Goal: Information Seeking & Learning: Check status

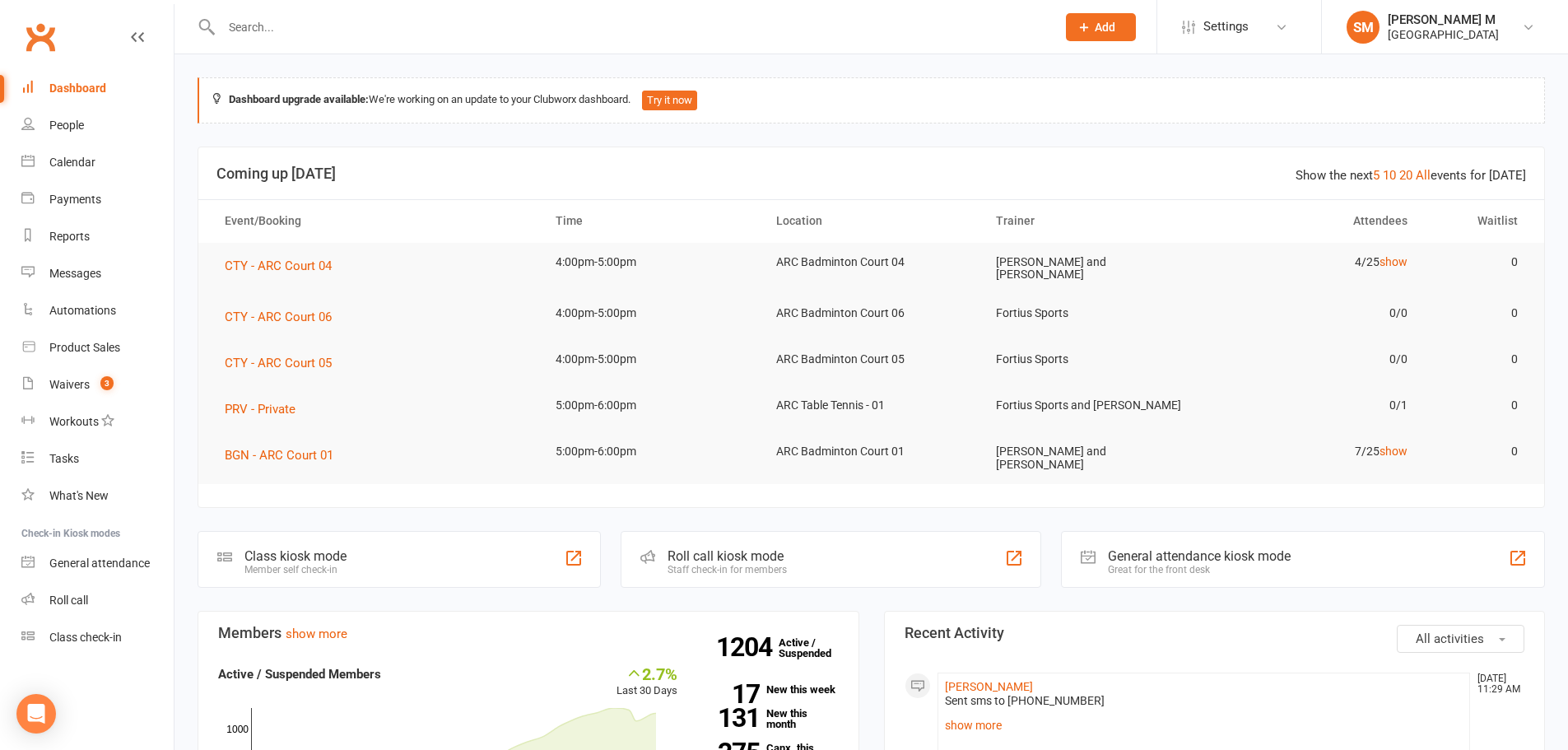
click at [314, 30] on input "text" at bounding box center [630, 27] width 828 height 23
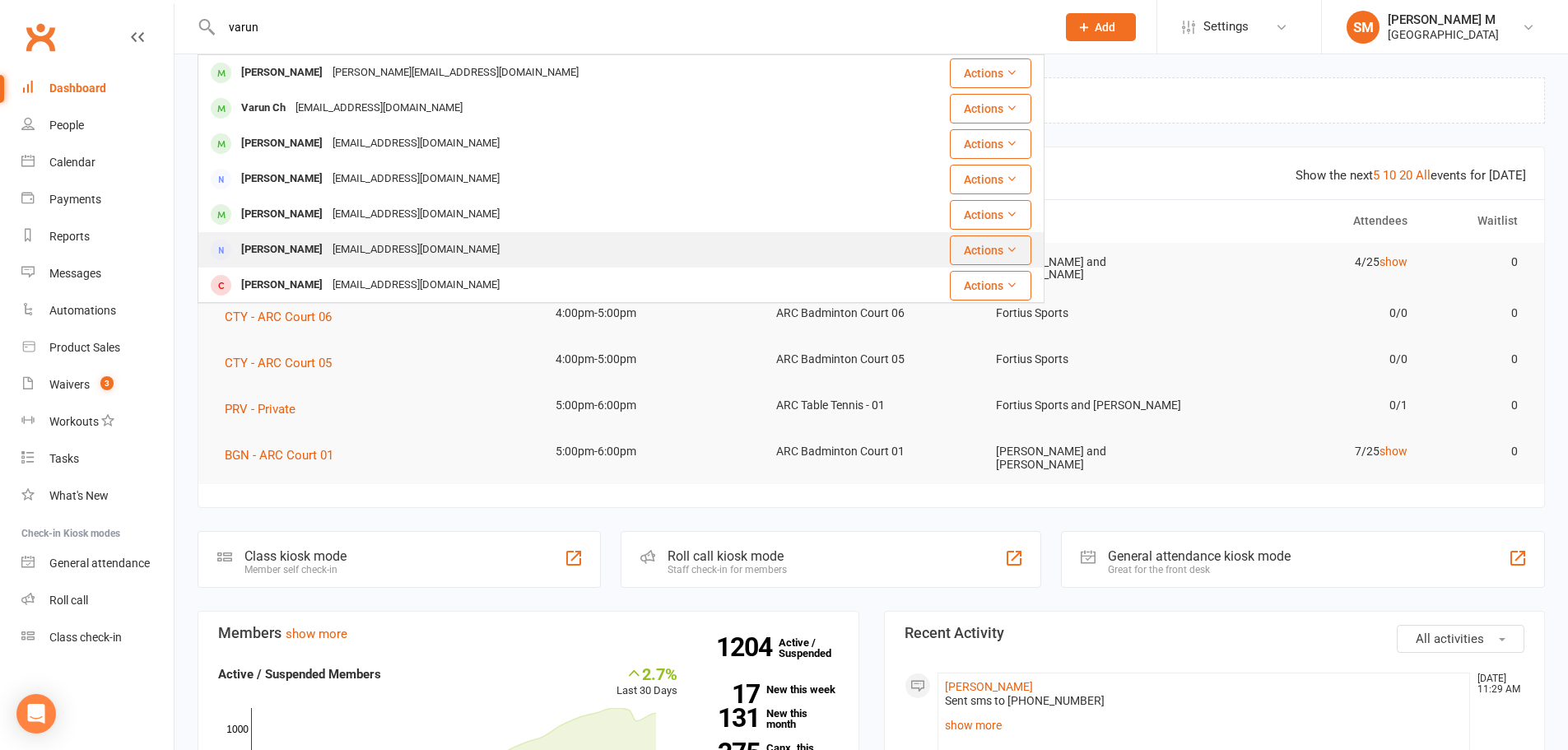
type input "varun"
click at [413, 237] on div "Varun Reddy maverick6f@gmail.com" at bounding box center [550, 250] width 702 height 34
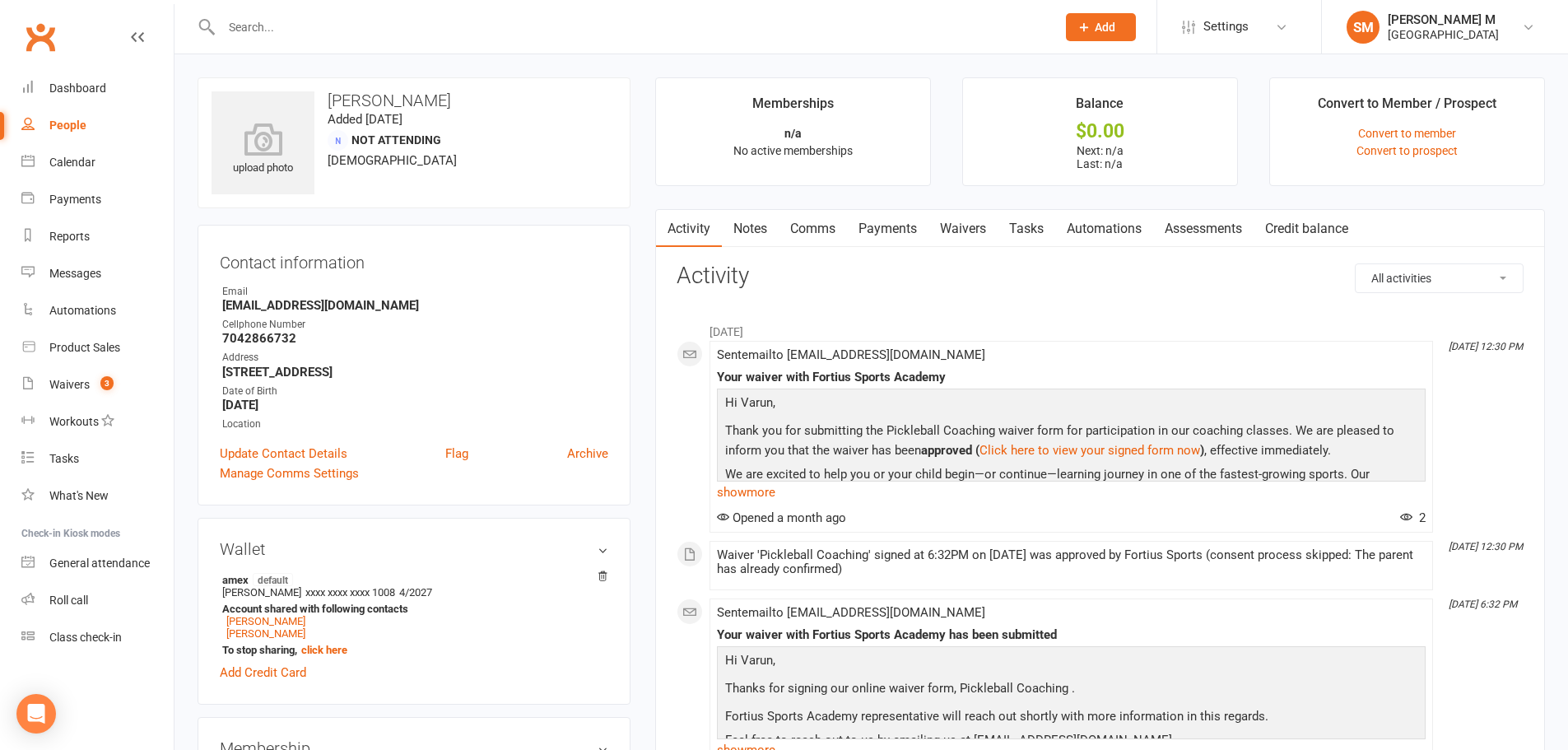
scroll to position [329, 0]
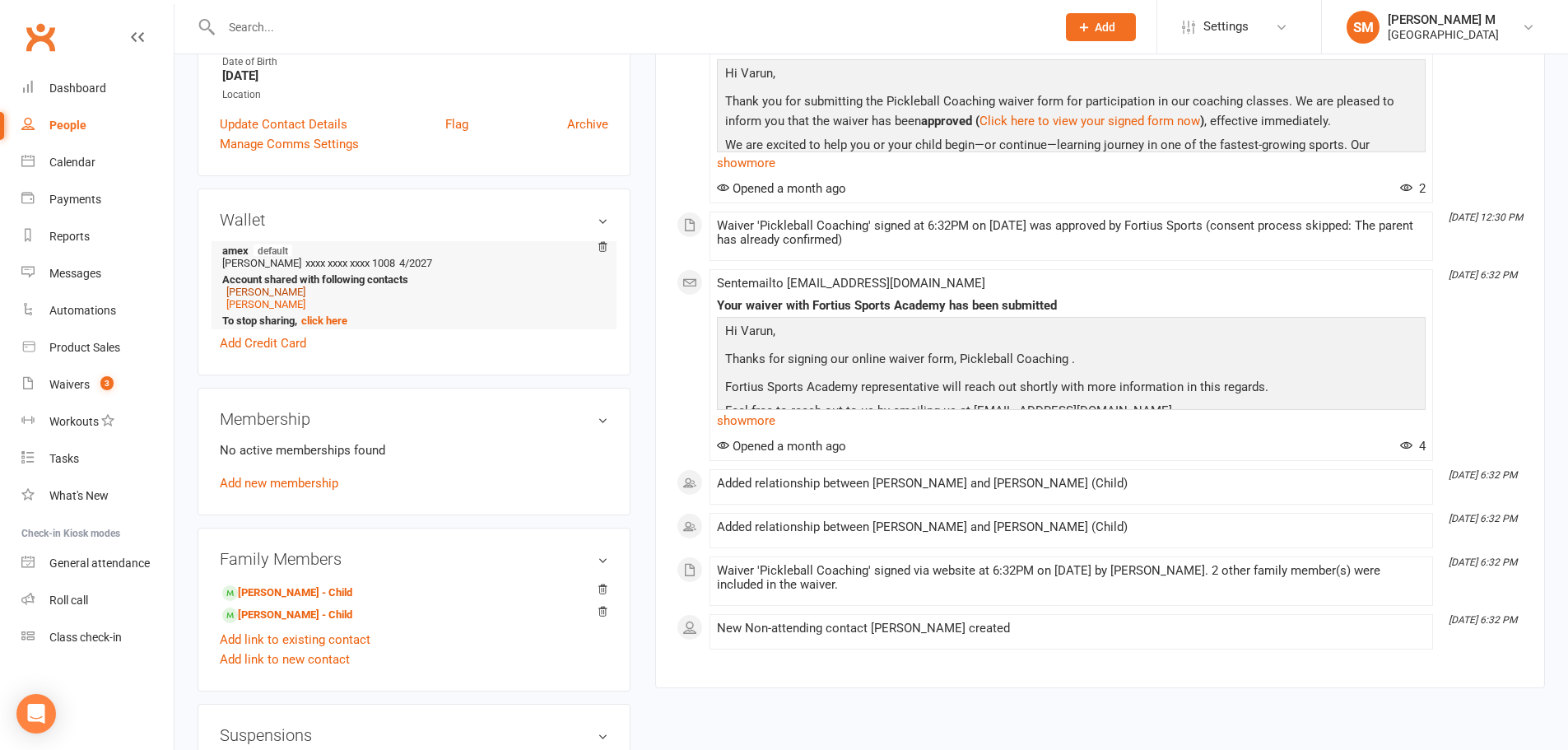
click at [266, 294] on link "Shanaya Reddy" at bounding box center [266, 292] width 79 height 12
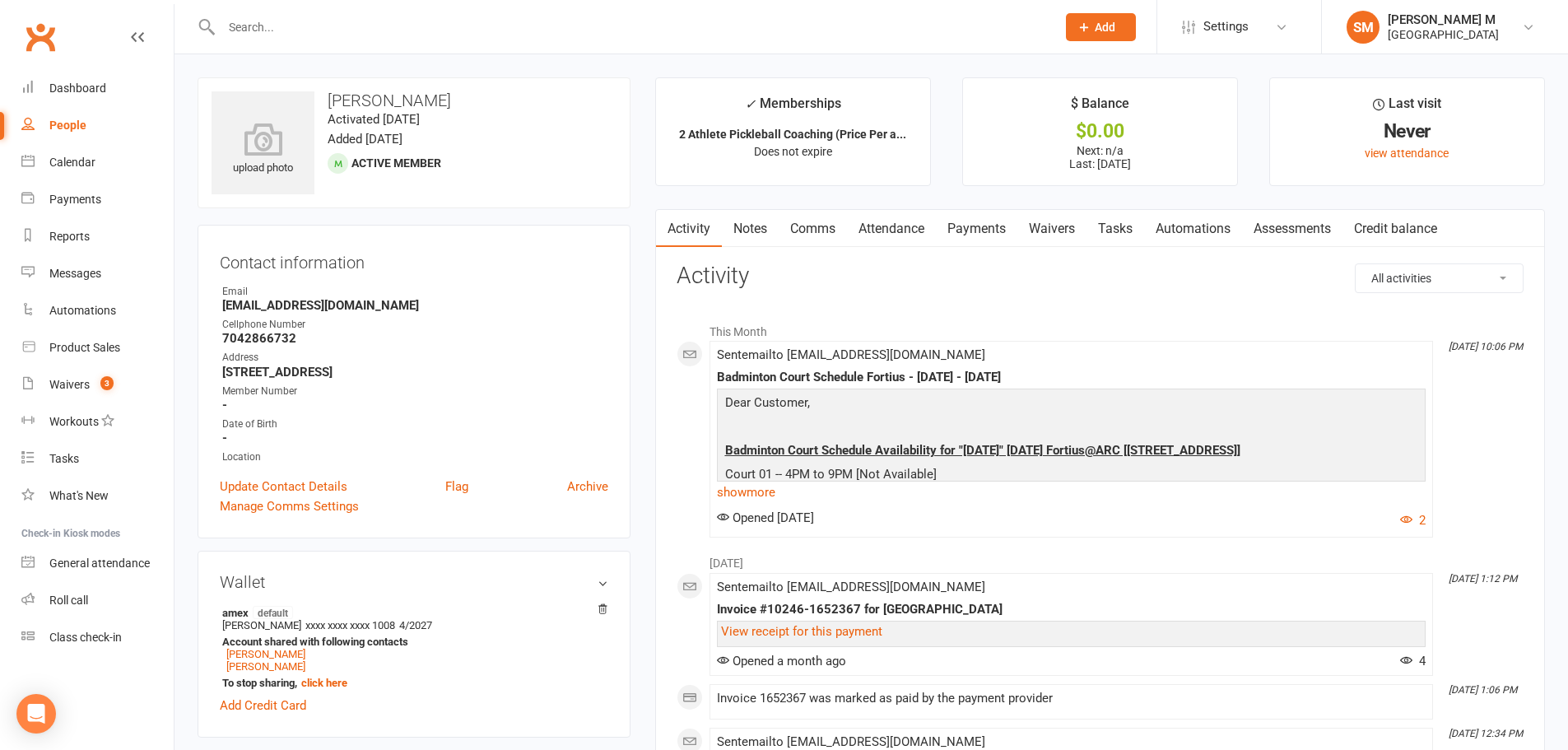
click at [1000, 227] on link "Payments" at bounding box center [977, 229] width 81 height 38
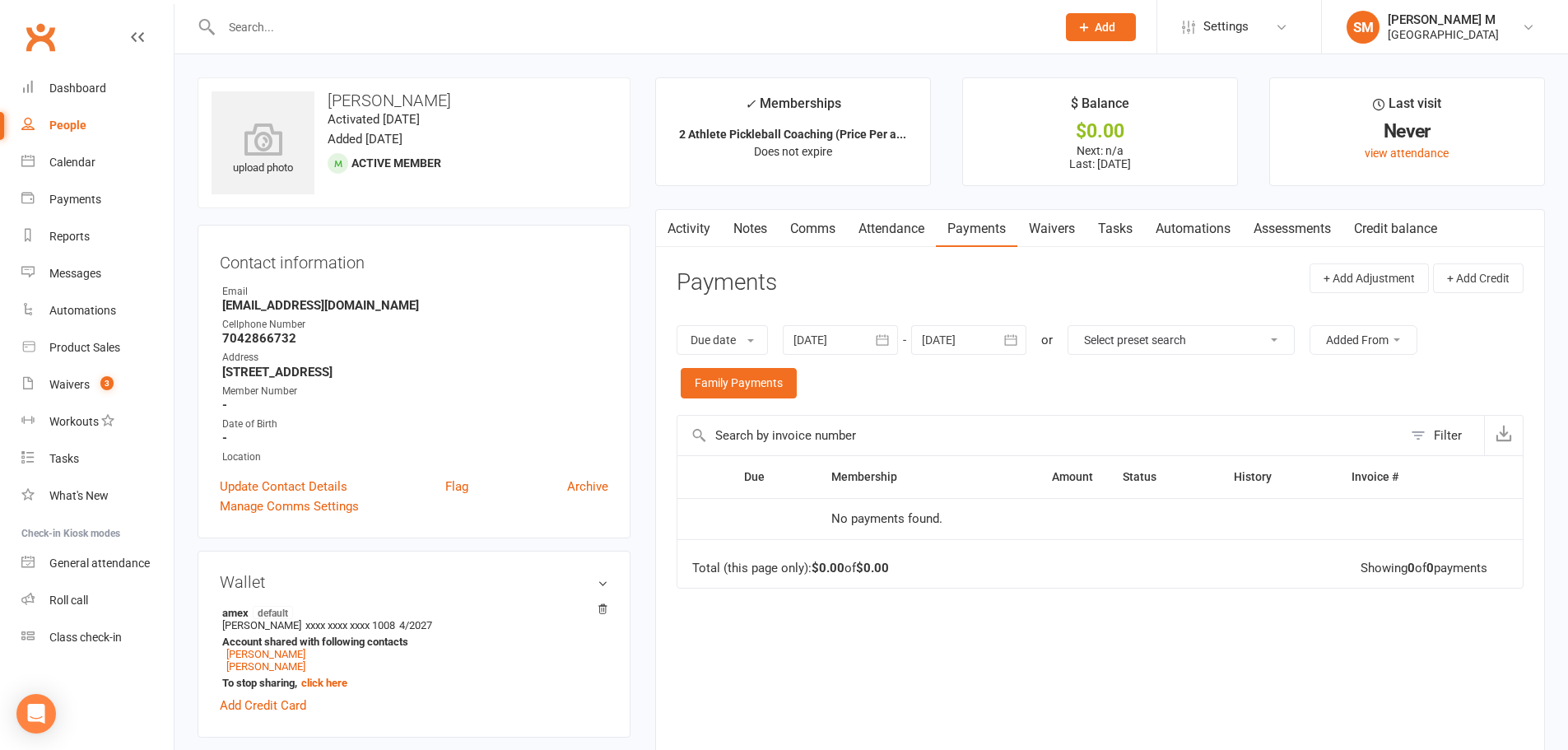
click at [887, 339] on icon "button" at bounding box center [883, 340] width 12 height 11
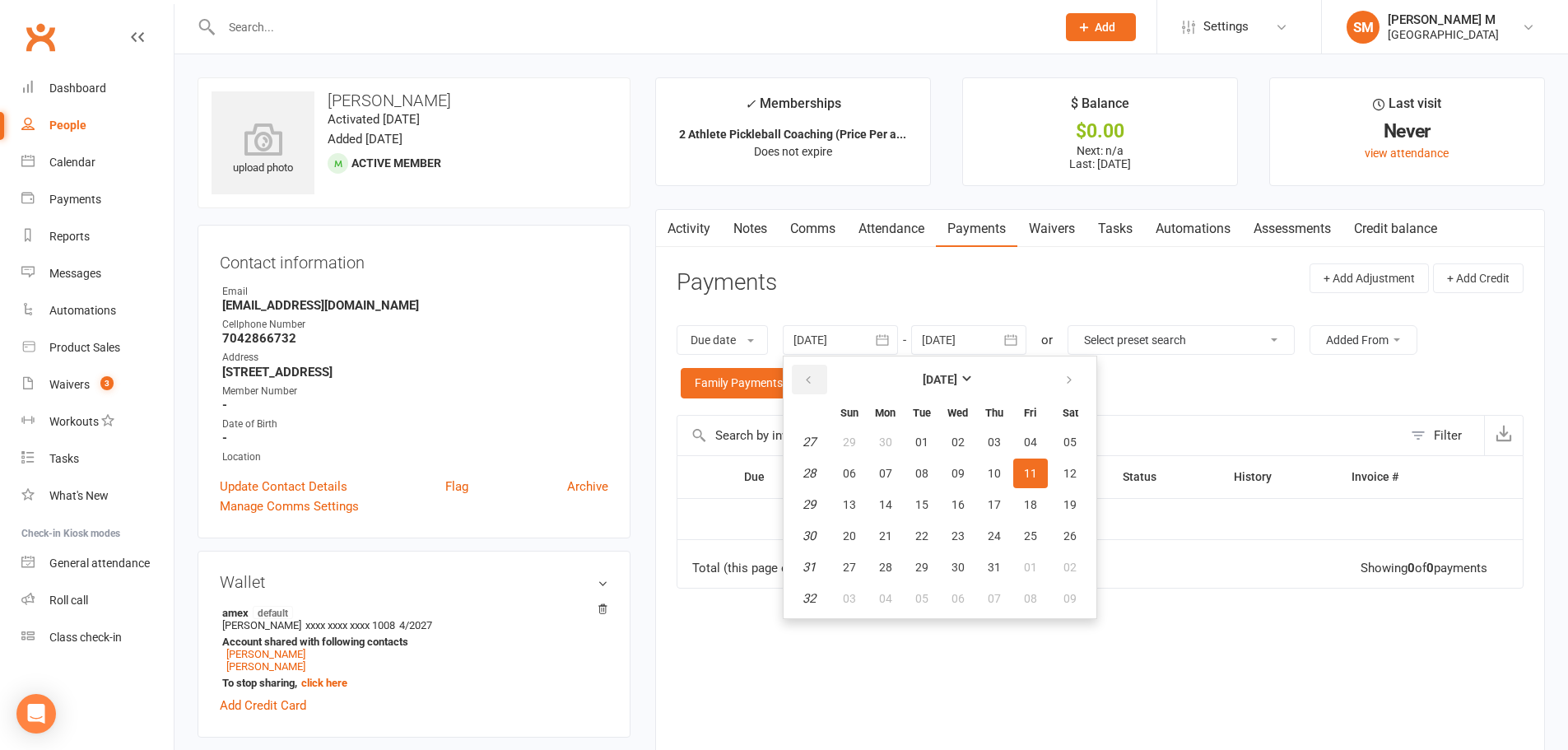
click at [816, 374] on button "button" at bounding box center [809, 380] width 36 height 30
click at [948, 434] on button "02" at bounding box center [958, 442] width 35 height 30
type input "02 Apr 2025"
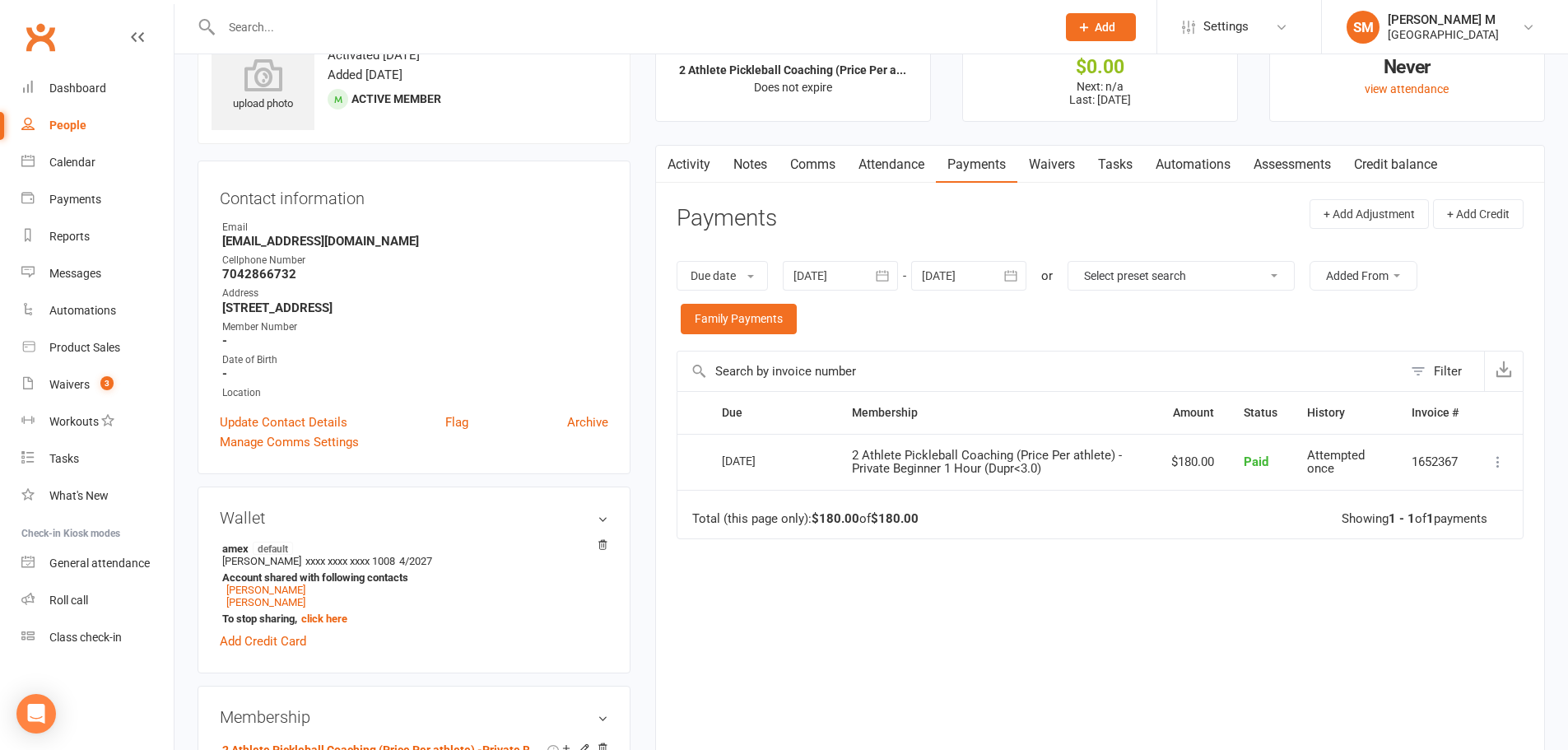
scroll to position [165, 0]
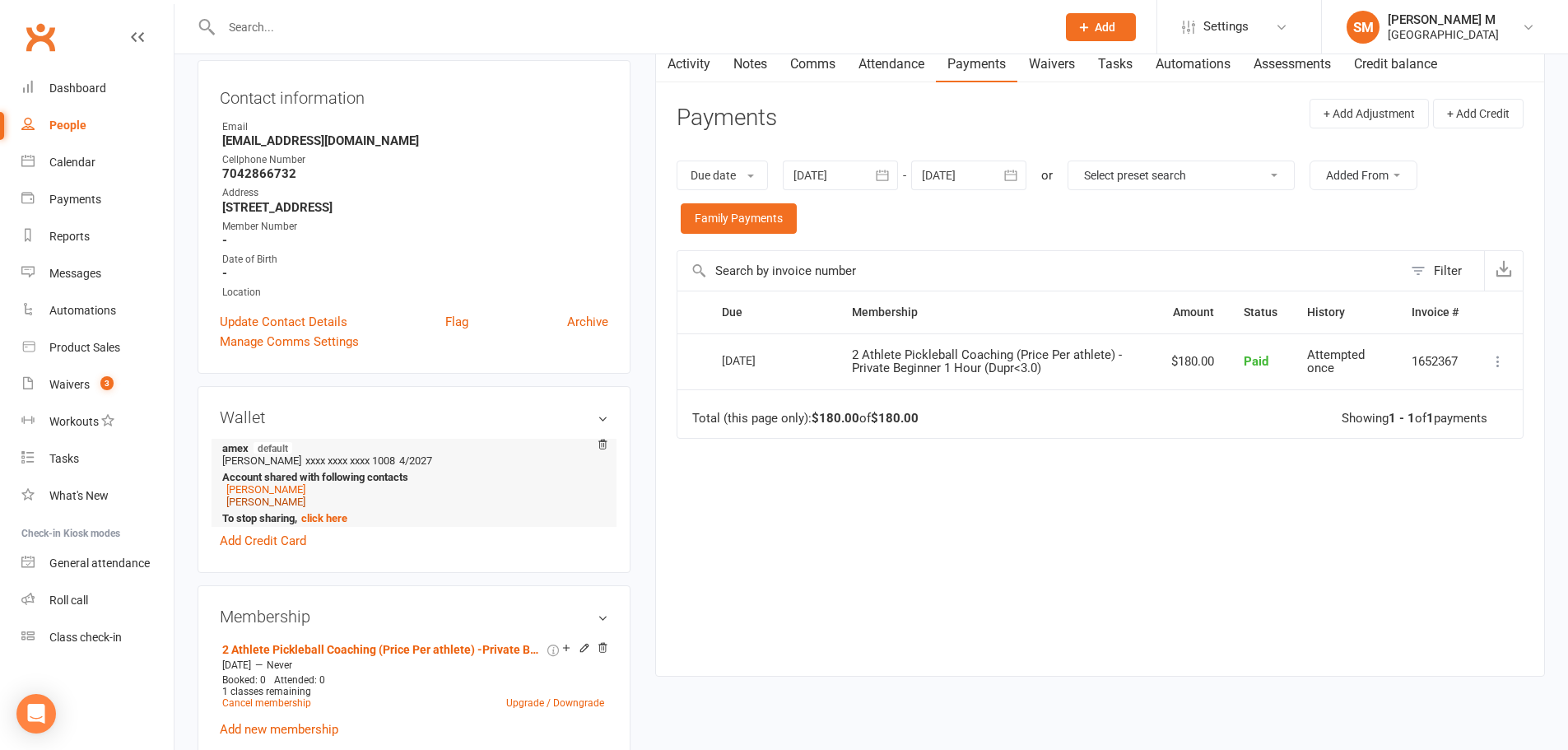
click at [246, 497] on link "Ishana Reddy" at bounding box center [266, 502] width 79 height 12
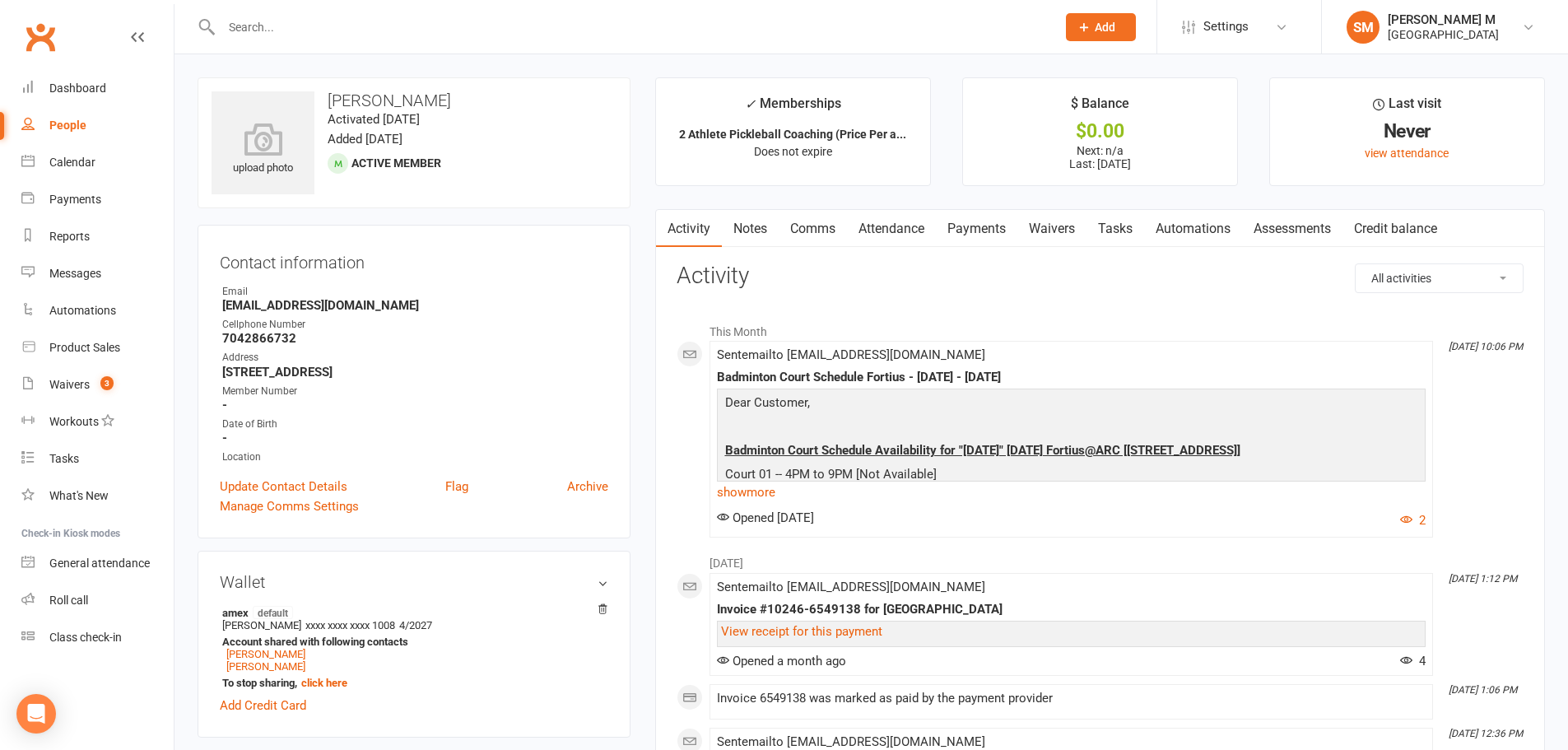
click at [999, 213] on link "Payments" at bounding box center [977, 229] width 81 height 38
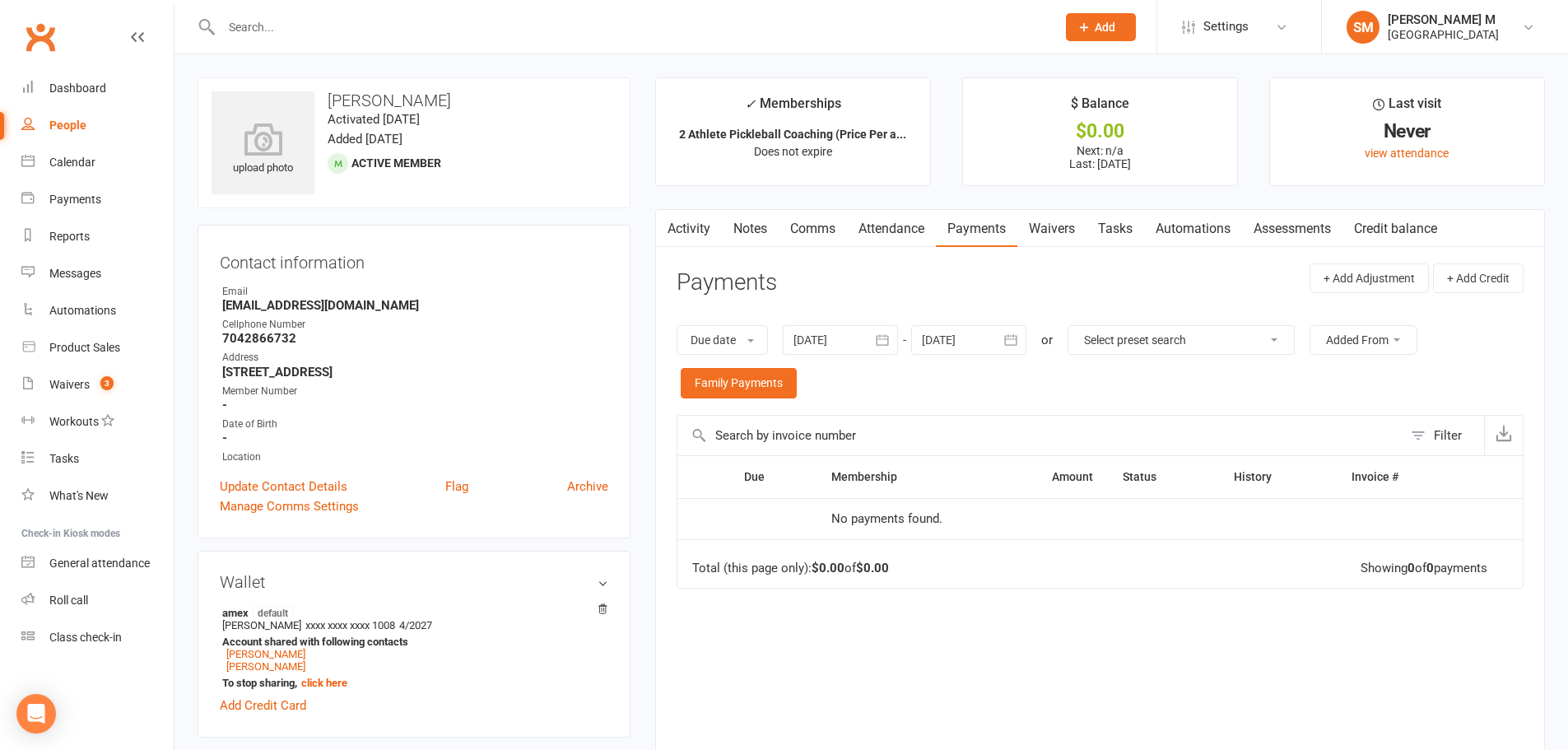
click at [883, 335] on icon "button" at bounding box center [882, 339] width 17 height 17
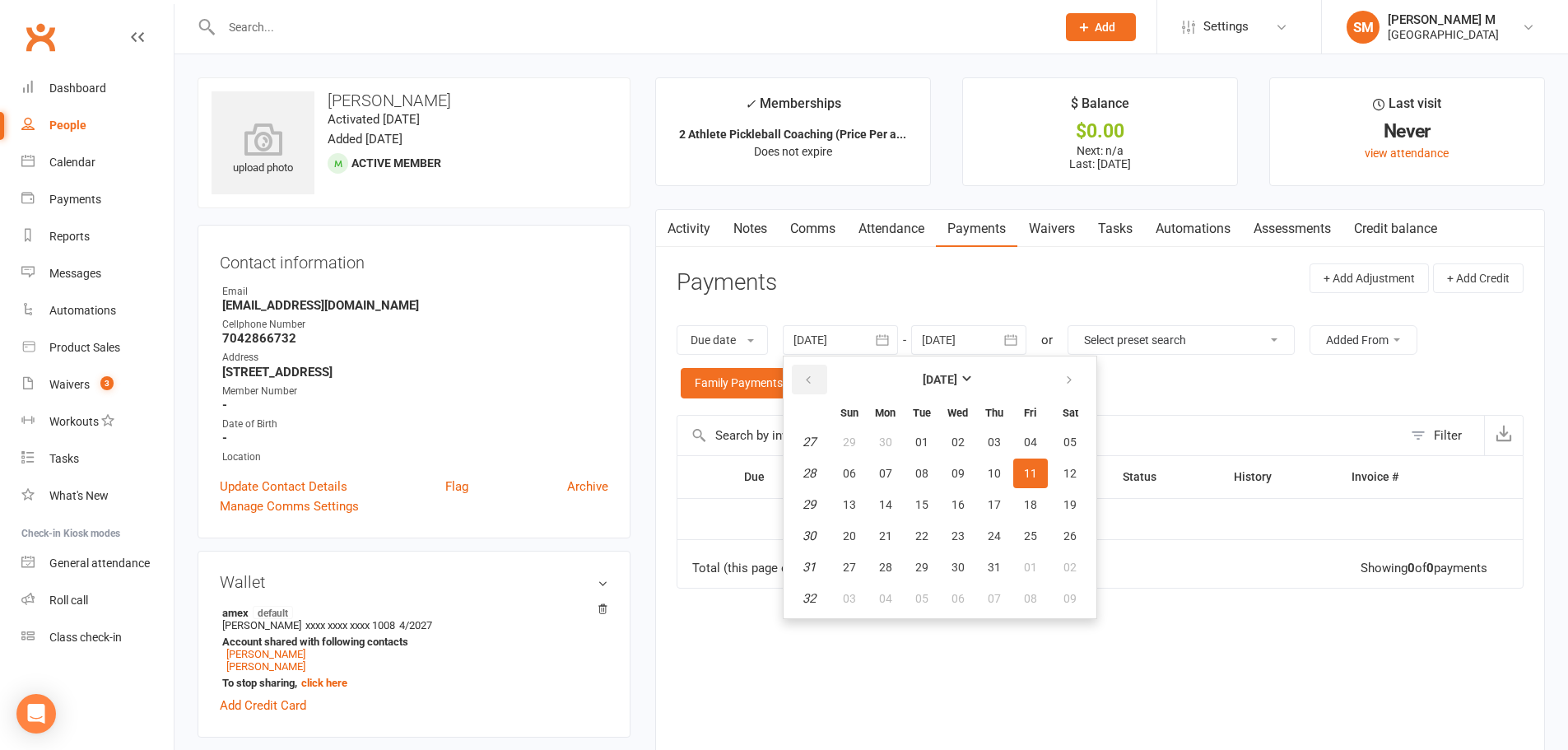
click at [814, 384] on icon "button" at bounding box center [808, 380] width 12 height 13
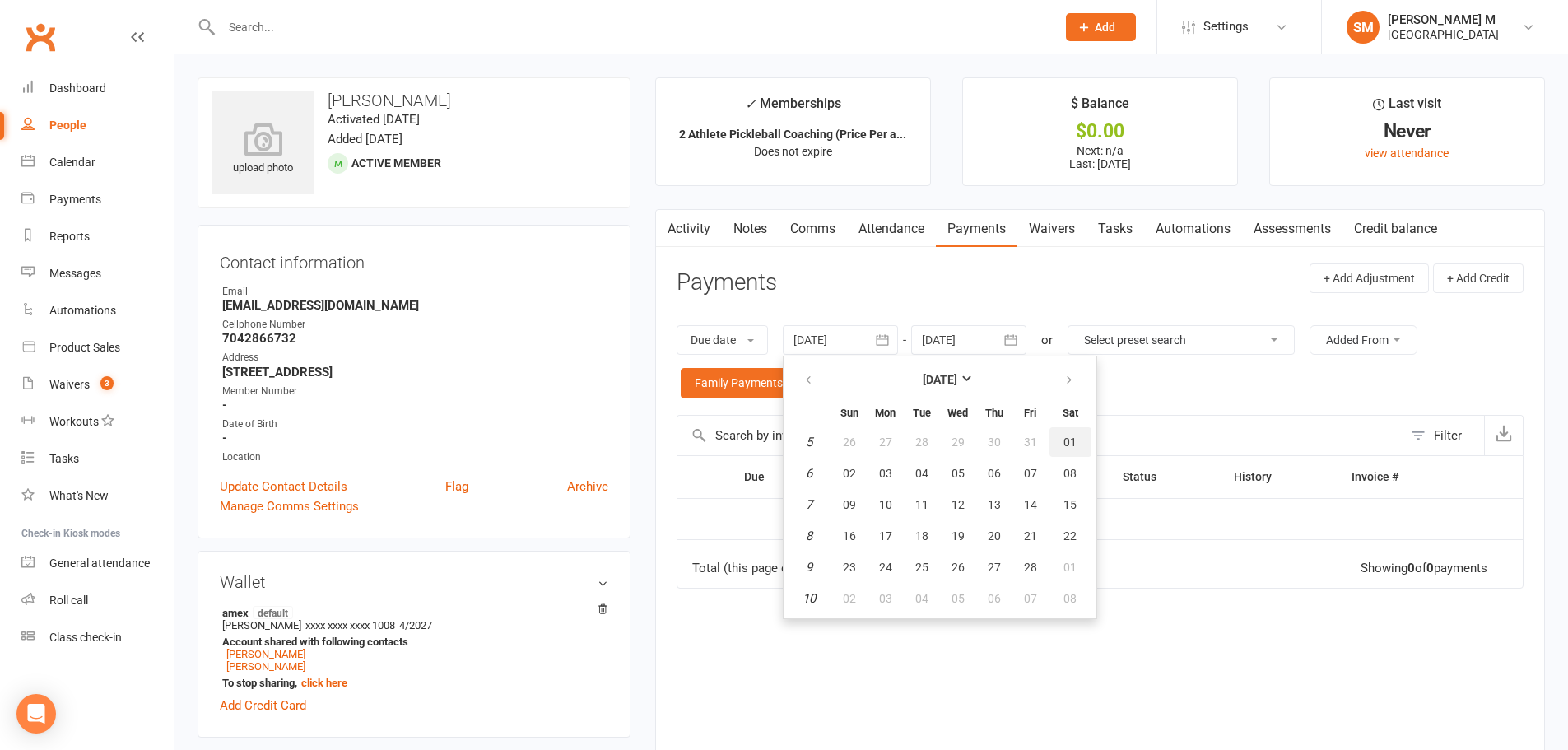
click at [1051, 448] on button "01" at bounding box center [1070, 442] width 42 height 30
type input "01 Feb 2025"
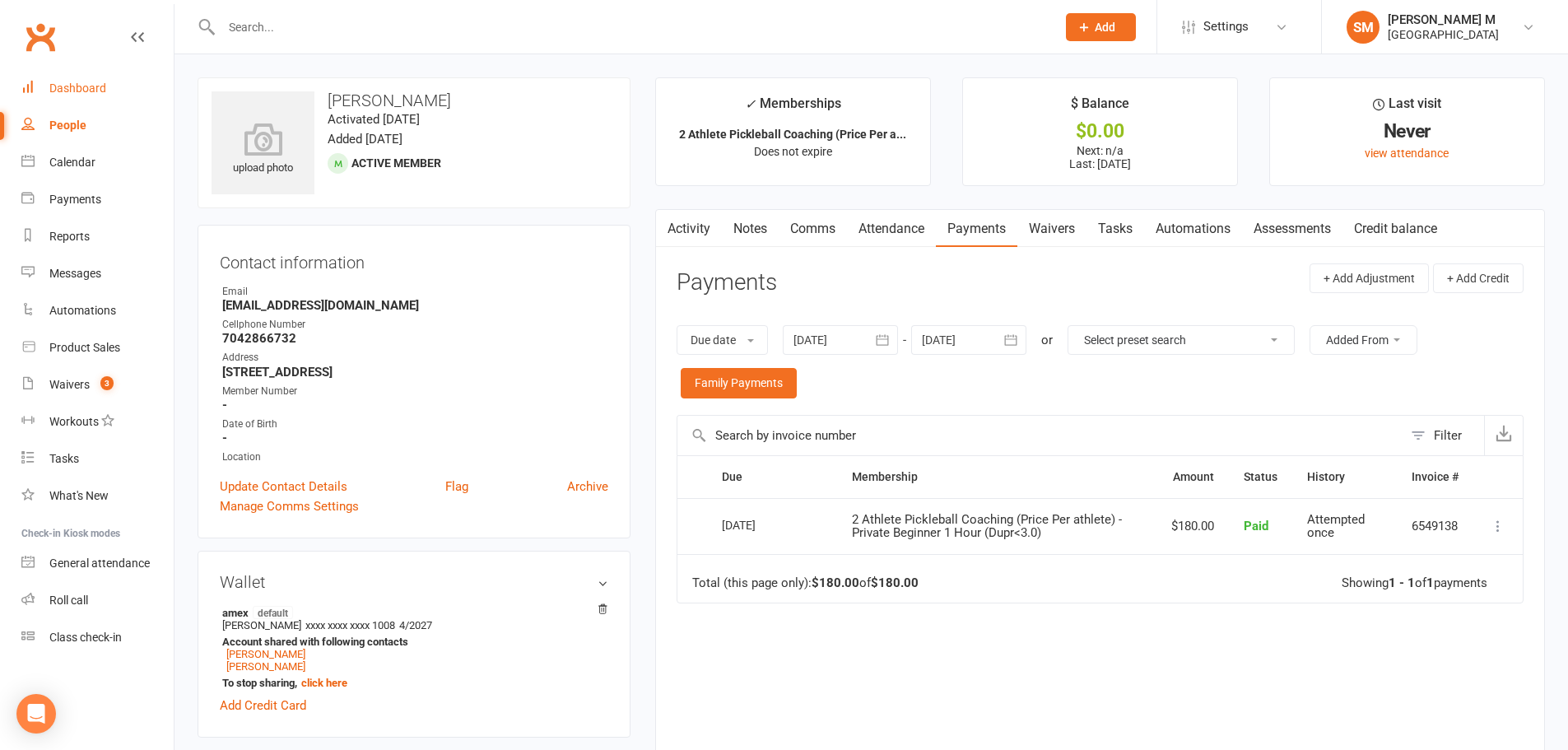
click at [60, 84] on div "Dashboard" at bounding box center [77, 87] width 57 height 13
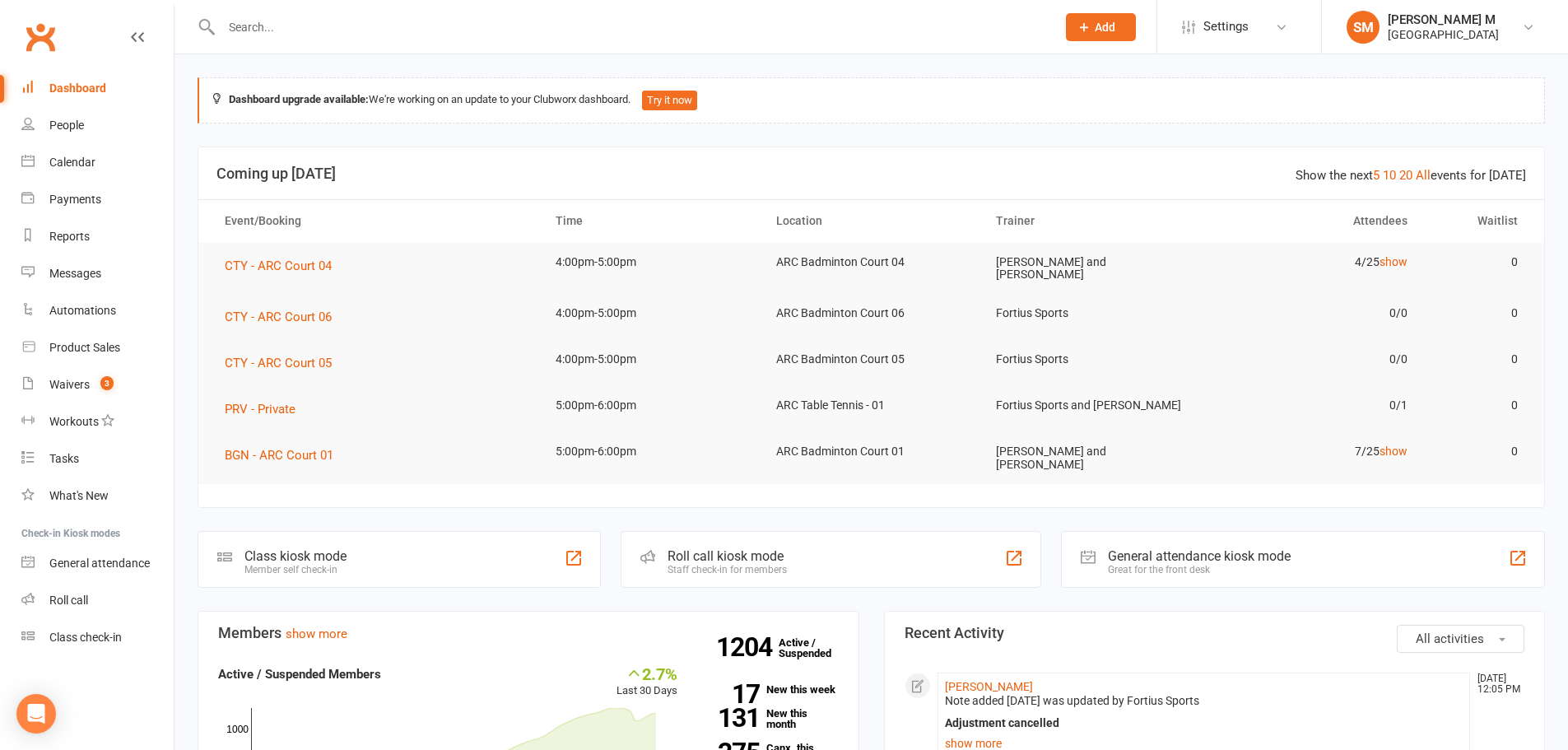
click at [336, 35] on input "text" at bounding box center [630, 27] width 828 height 23
paste input "[EMAIL_ADDRESS][DOMAIN_NAME]"
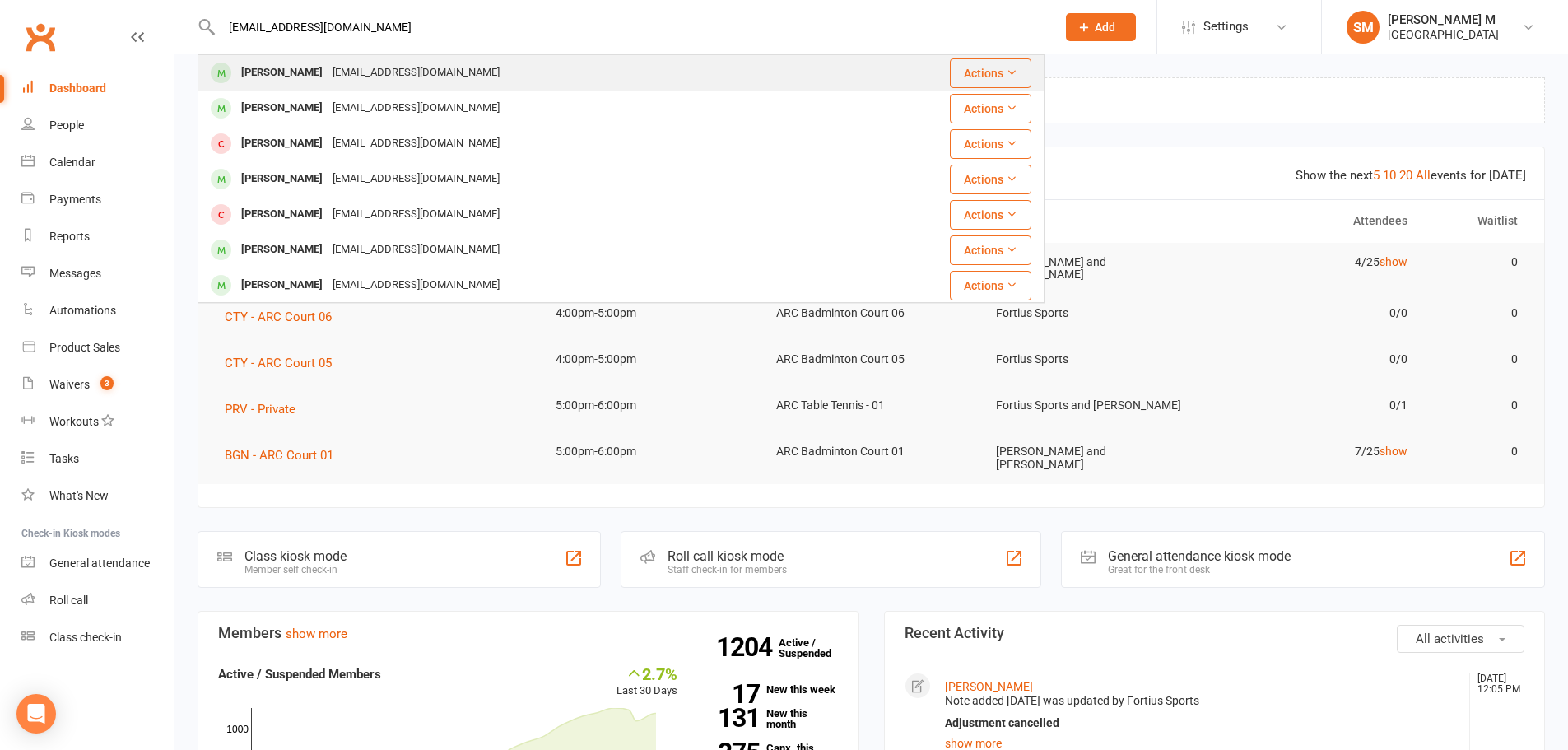
type input "[EMAIL_ADDRESS][DOMAIN_NAME]"
click at [327, 79] on div "[EMAIL_ADDRESS][DOMAIN_NAME]" at bounding box center [416, 72] width 177 height 24
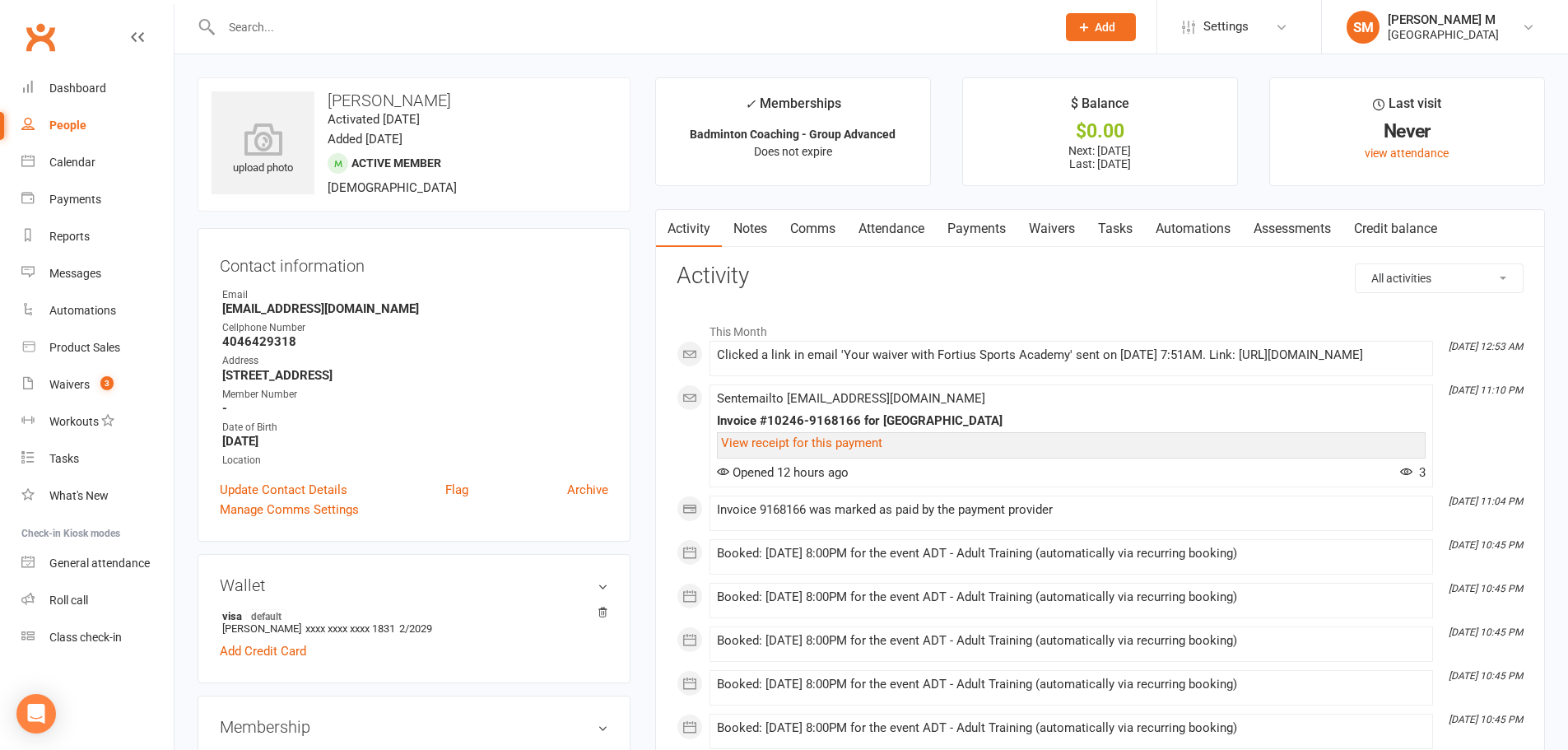
click at [957, 228] on link "Payments" at bounding box center [977, 229] width 81 height 38
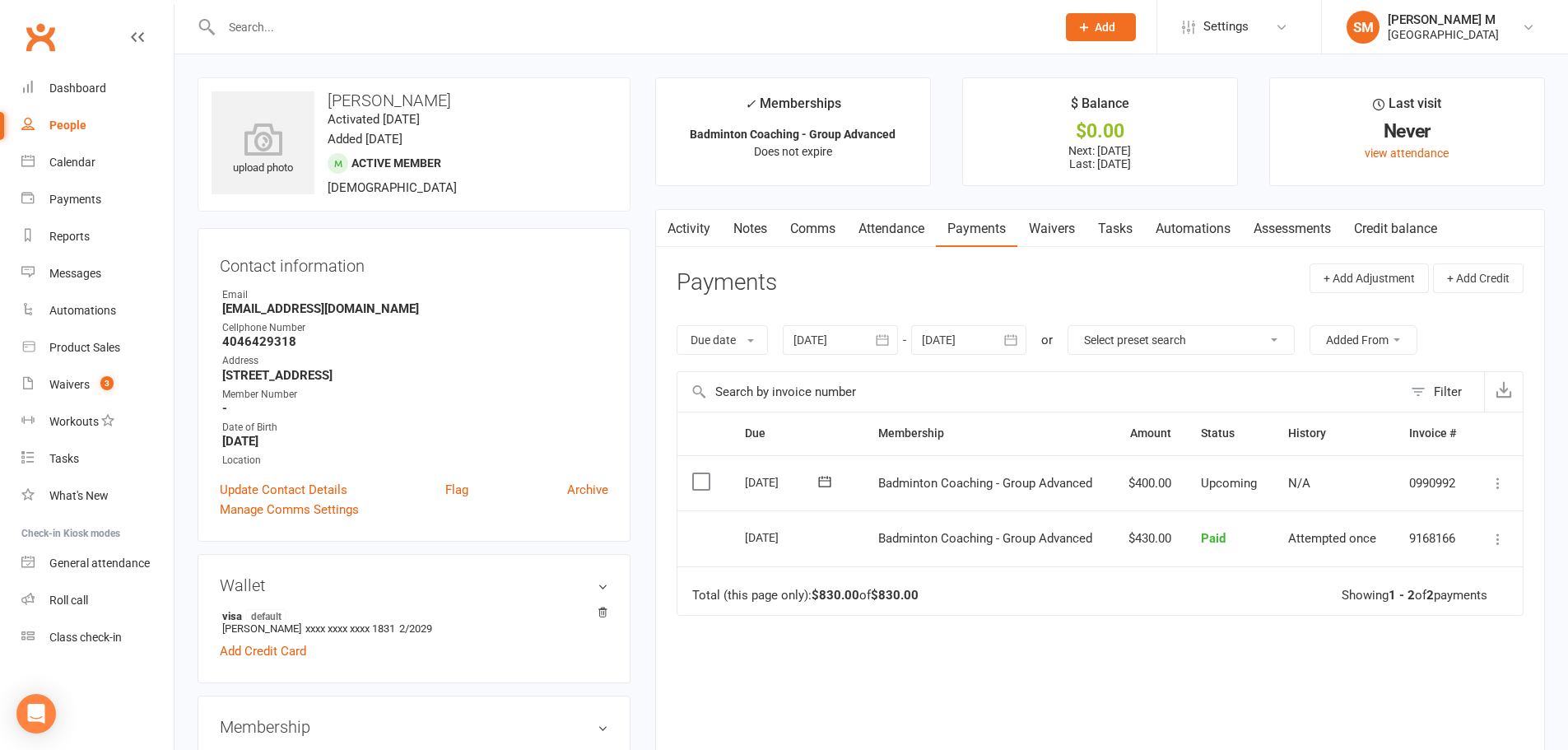
click at [675, 214] on button "button" at bounding box center [666, 228] width 21 height 37
click at [707, 232] on link "Activity" at bounding box center [689, 229] width 65 height 38
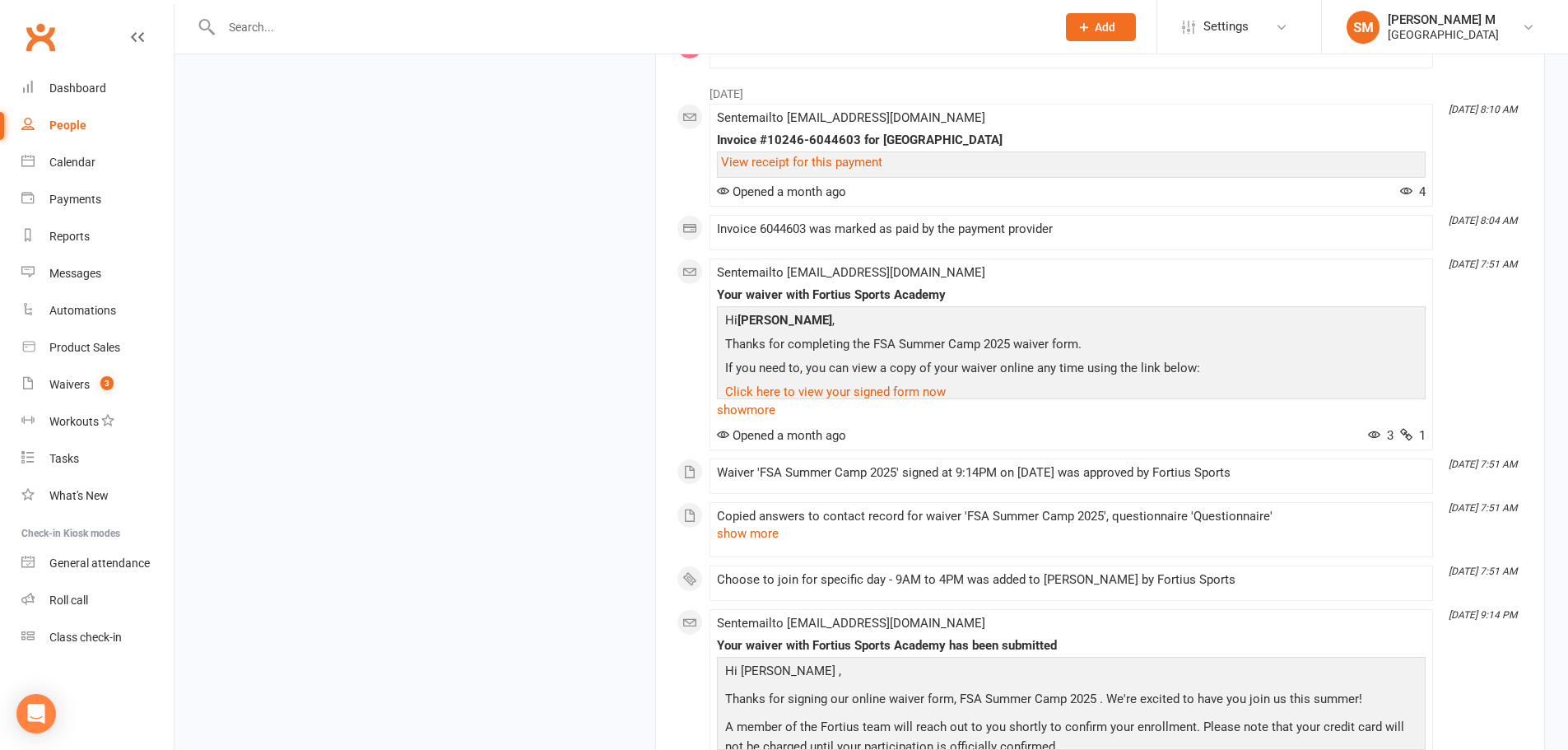
scroll to position [7495, 0]
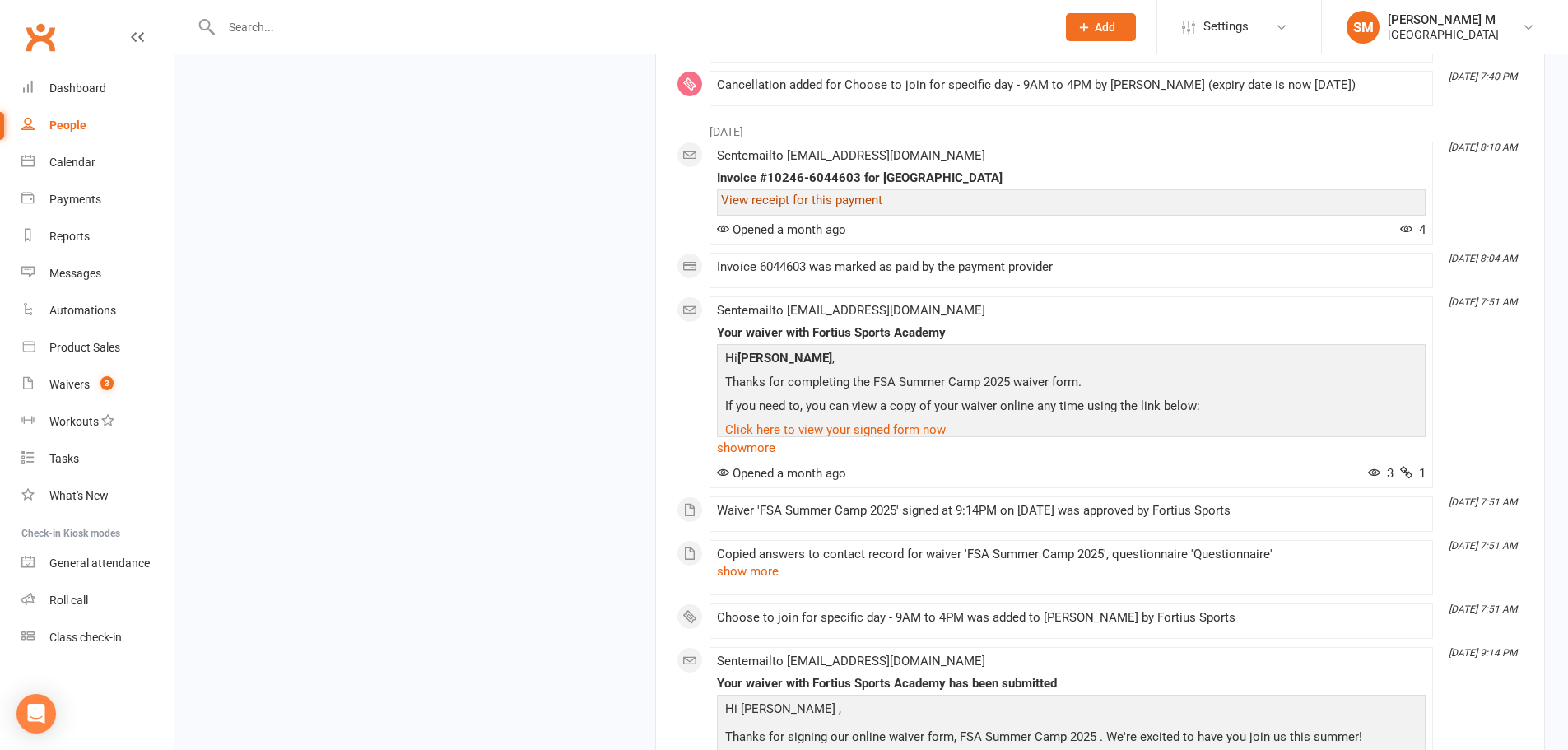
click at [814, 207] on link "View receipt for this payment" at bounding box center [801, 199] width 162 height 15
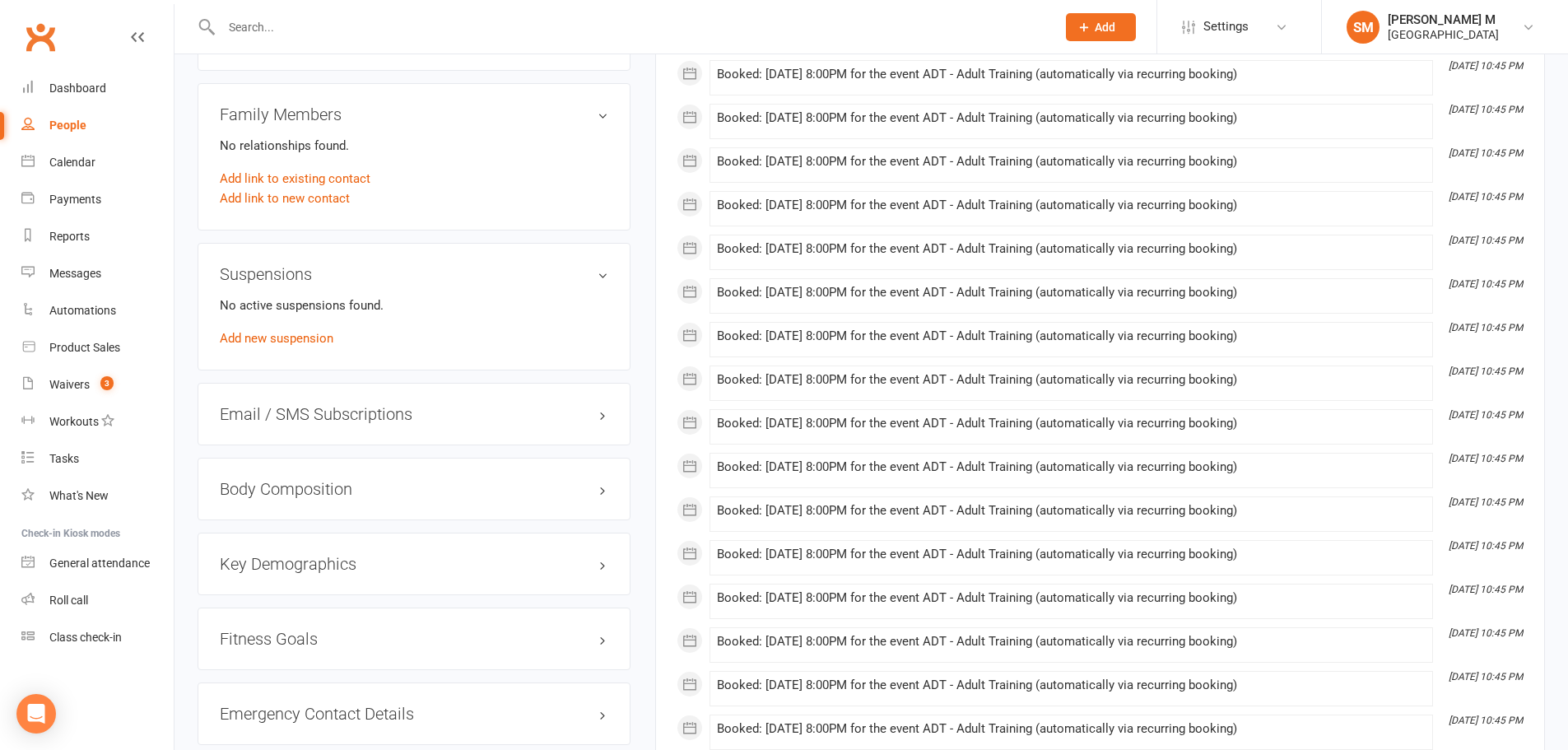
scroll to position [0, 0]
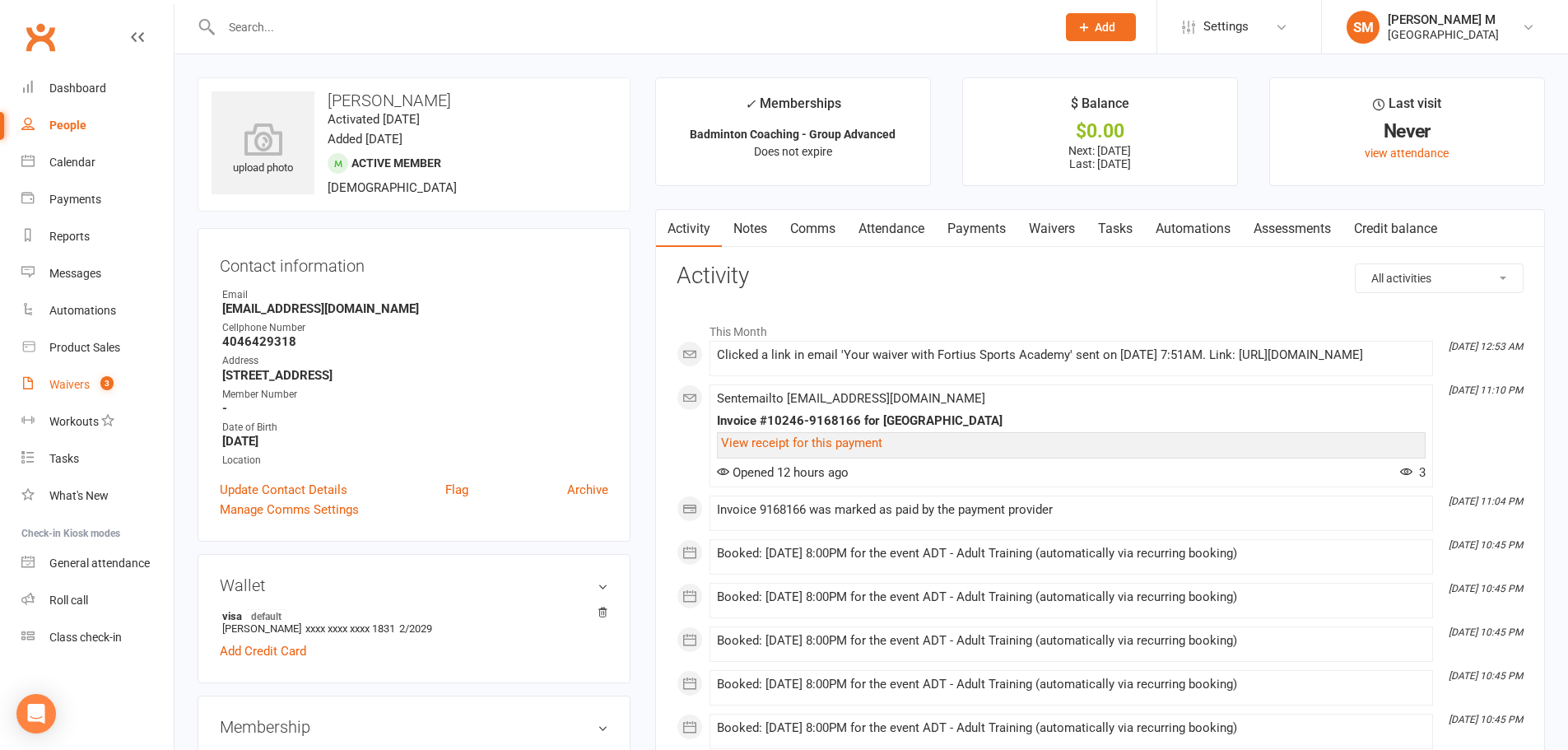
click at [107, 389] on span "3" at bounding box center [106, 383] width 13 height 14
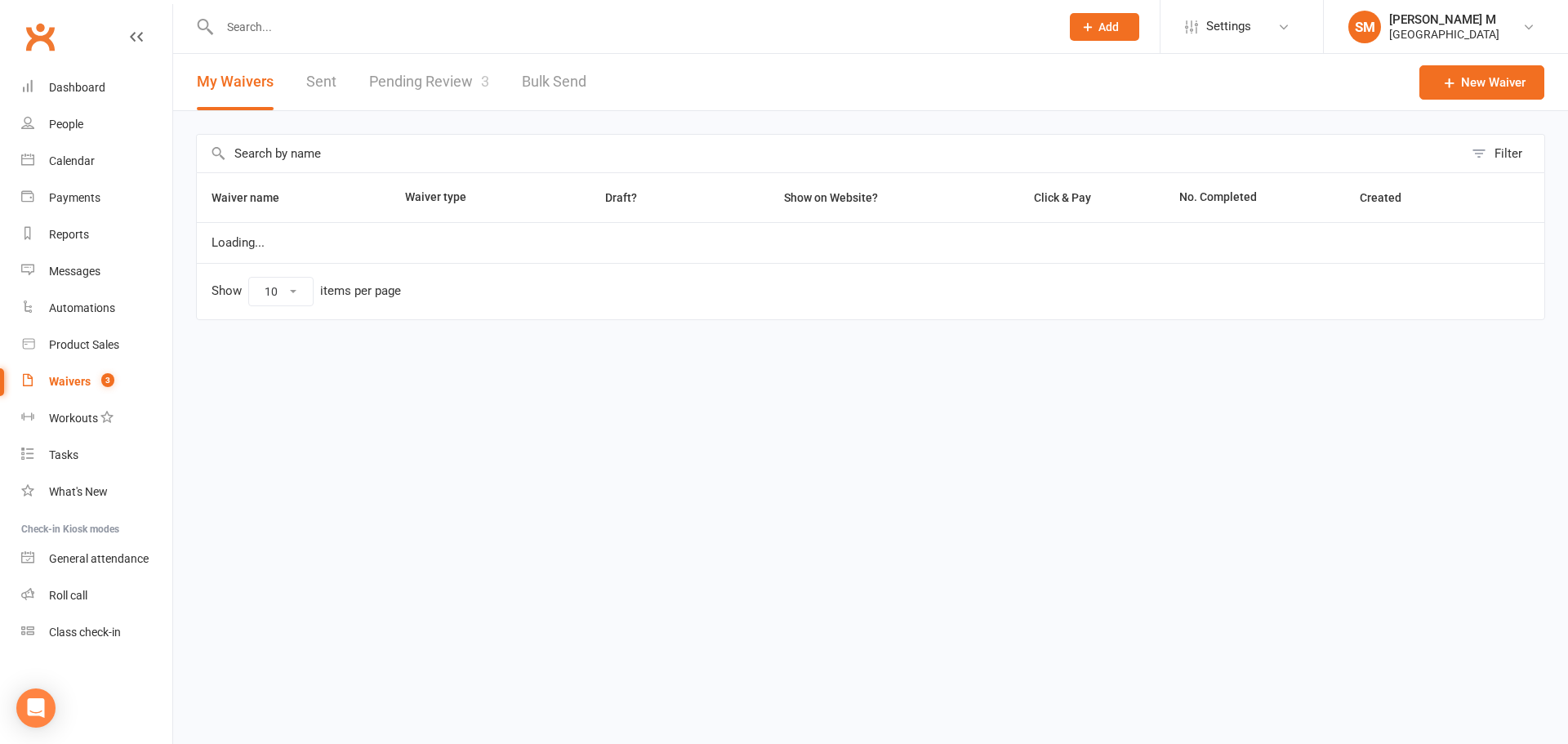
click at [371, 92] on link "Pending Review 3" at bounding box center [429, 82] width 120 height 56
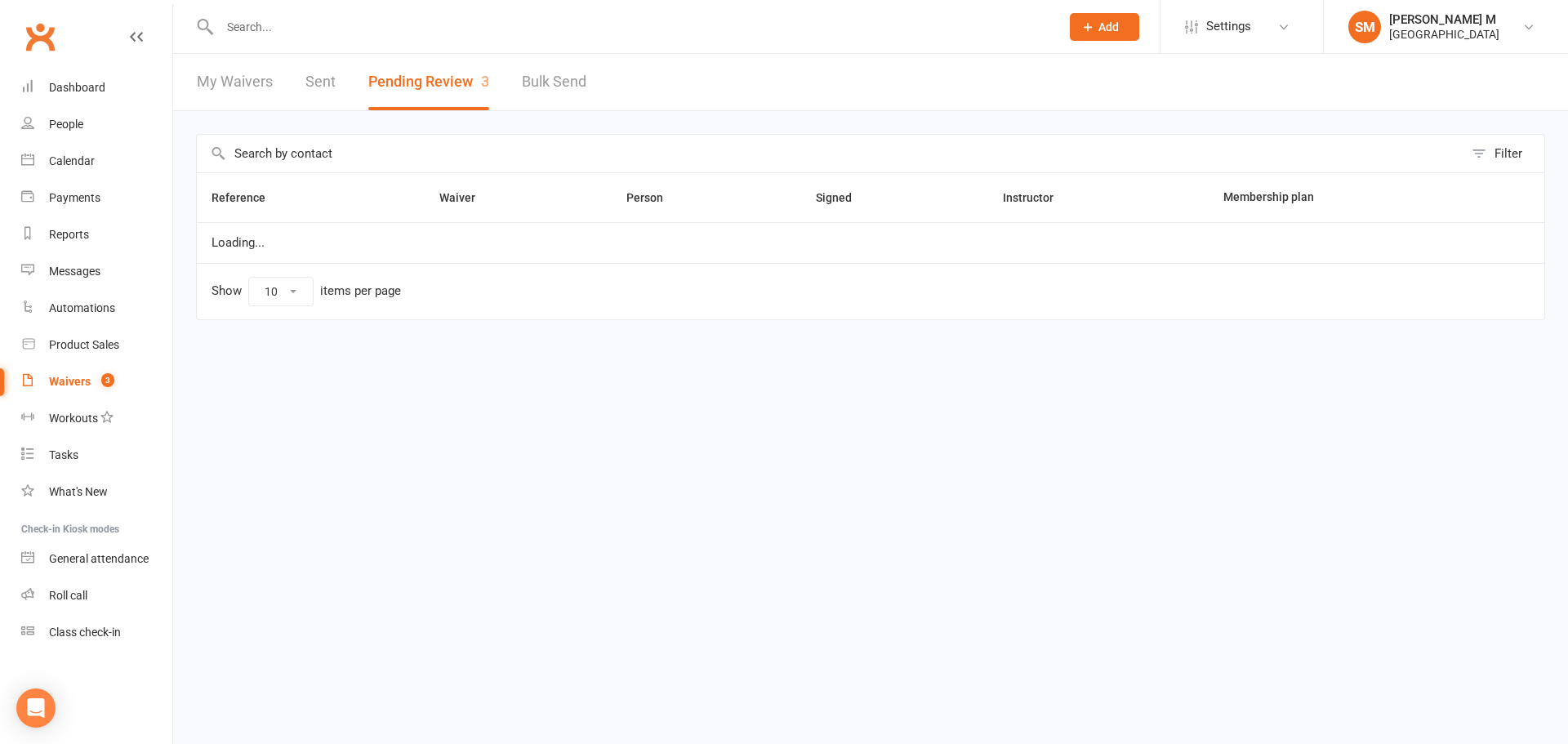
select select "100"
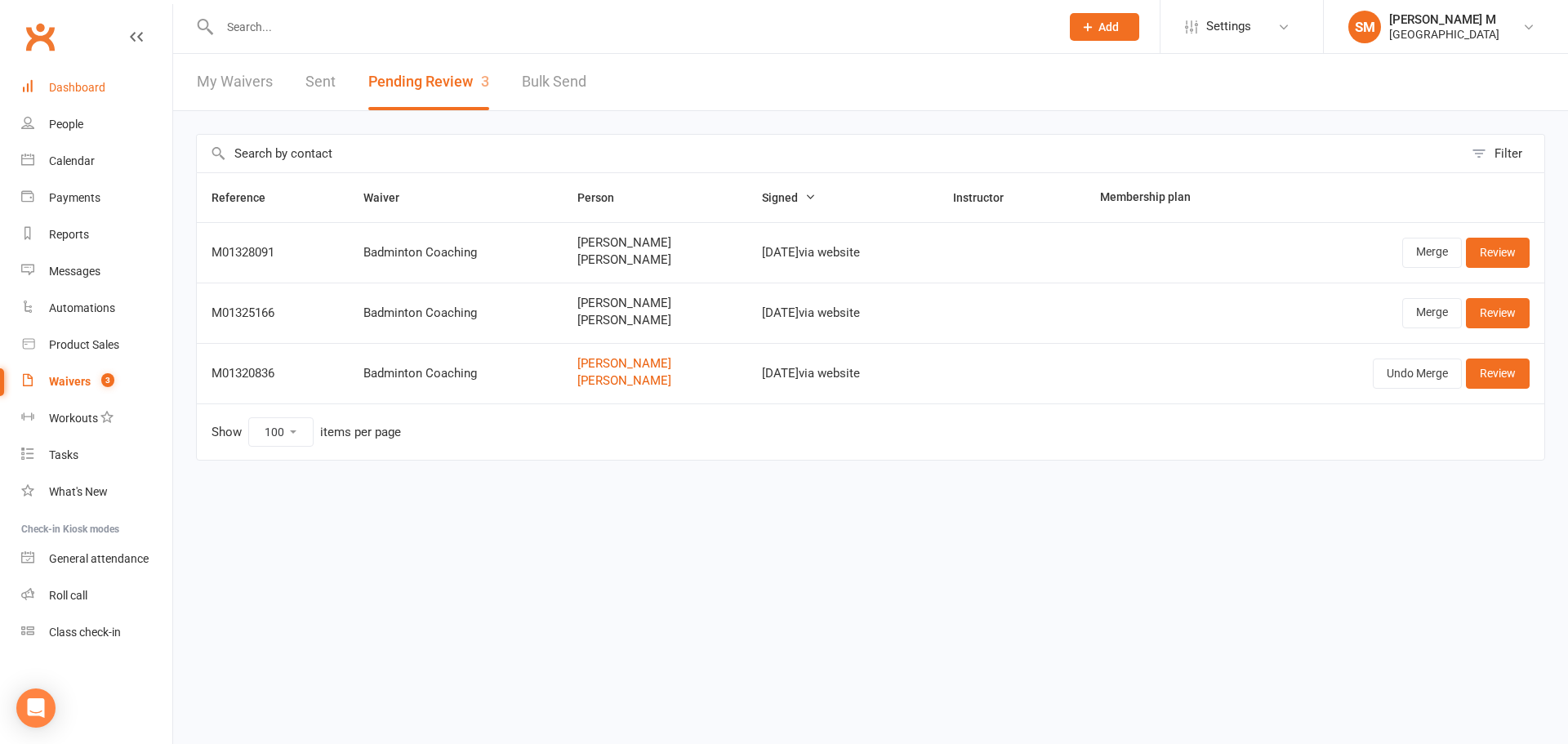
click at [76, 80] on link "Dashboard" at bounding box center [97, 88] width 151 height 36
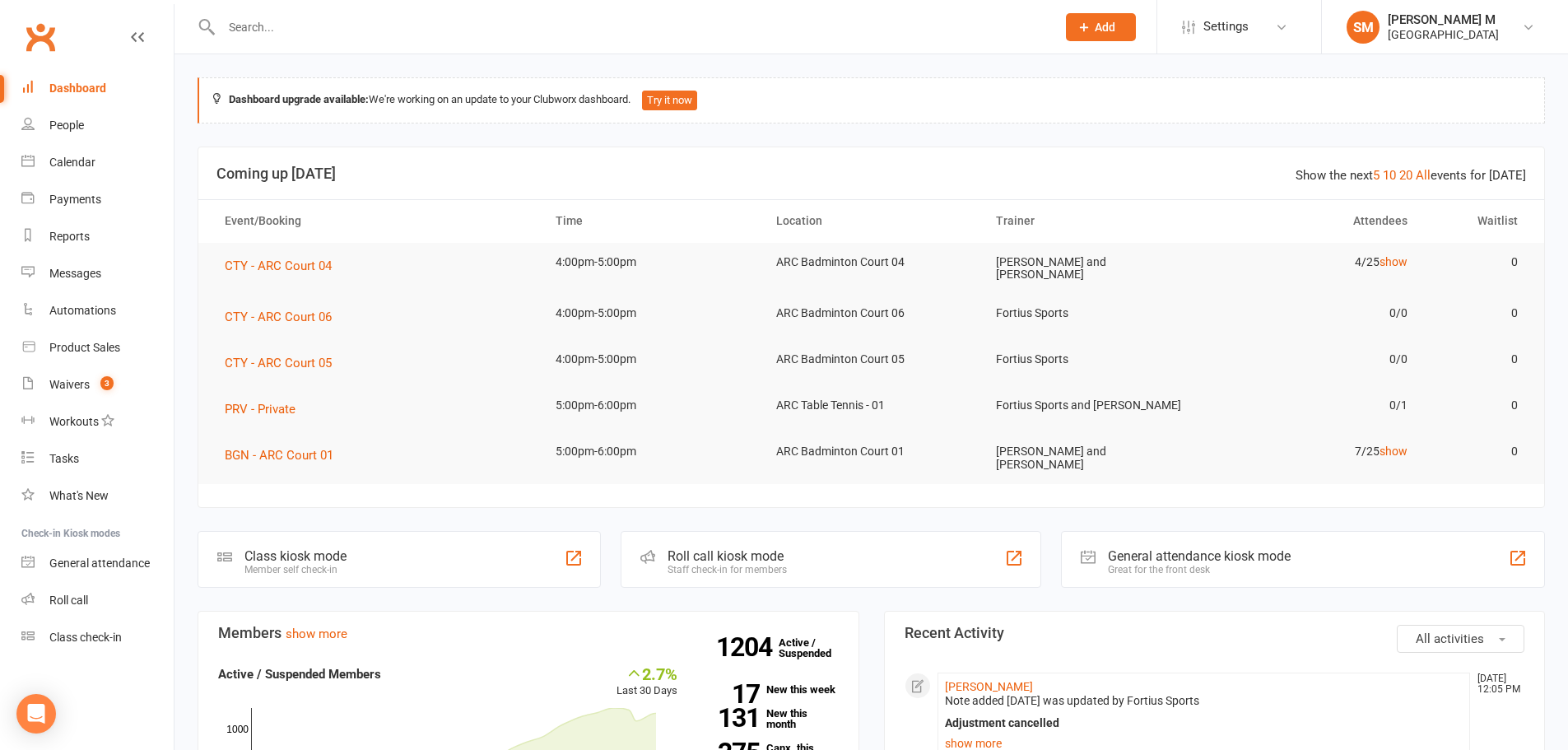
click at [95, 94] on div "Dashboard" at bounding box center [77, 87] width 57 height 13
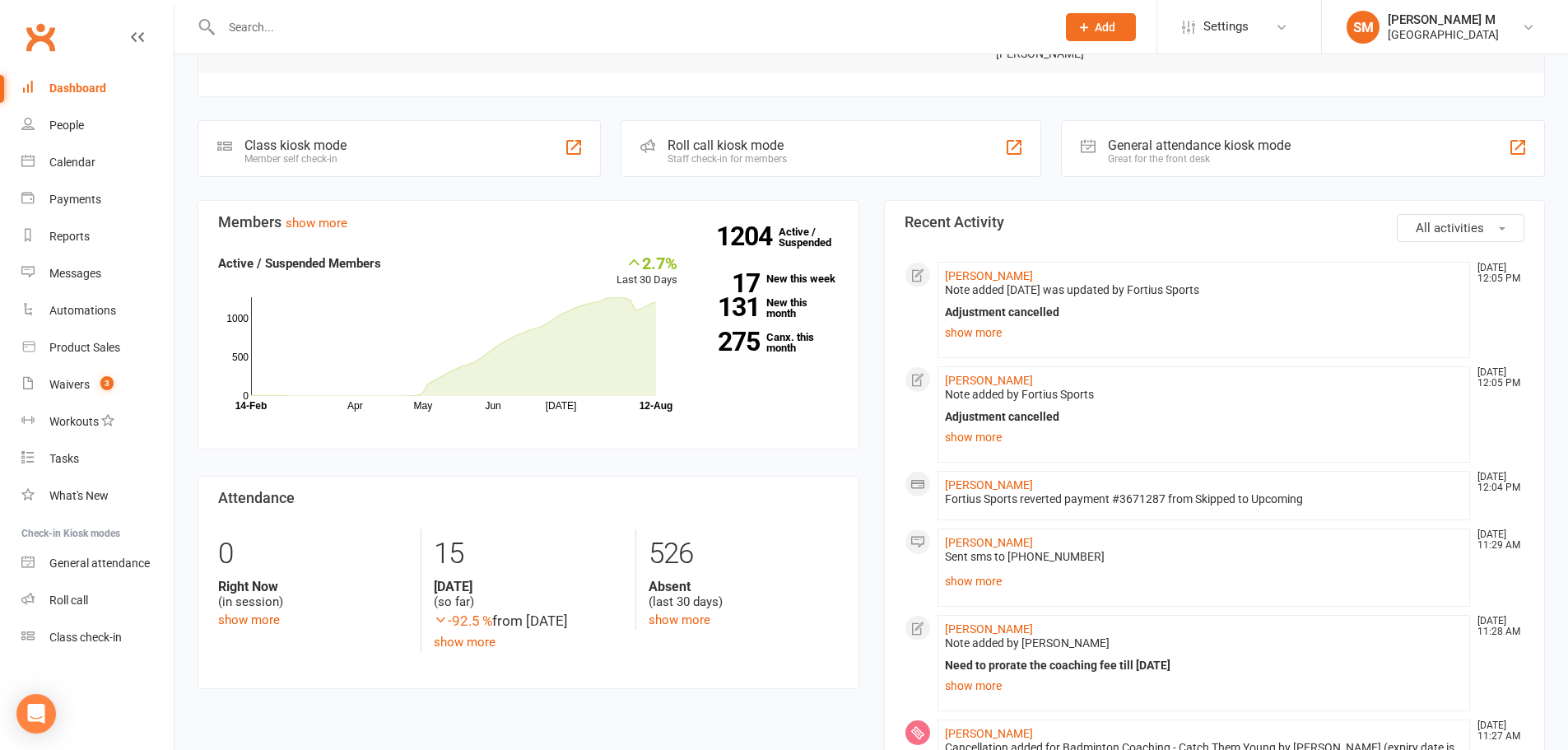
scroll to position [412, 0]
click at [975, 575] on link "show more" at bounding box center [1204, 580] width 519 height 23
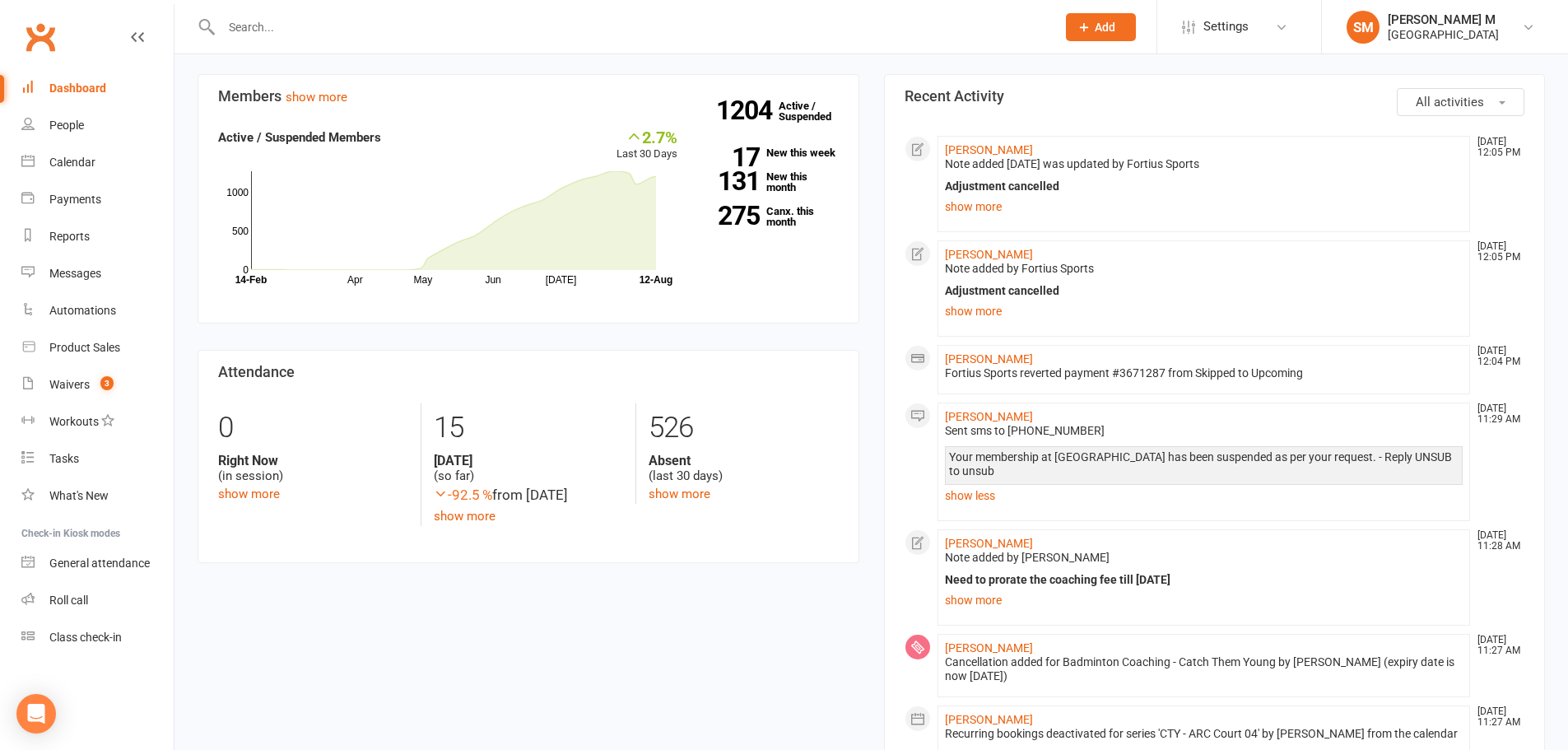
scroll to position [0, 0]
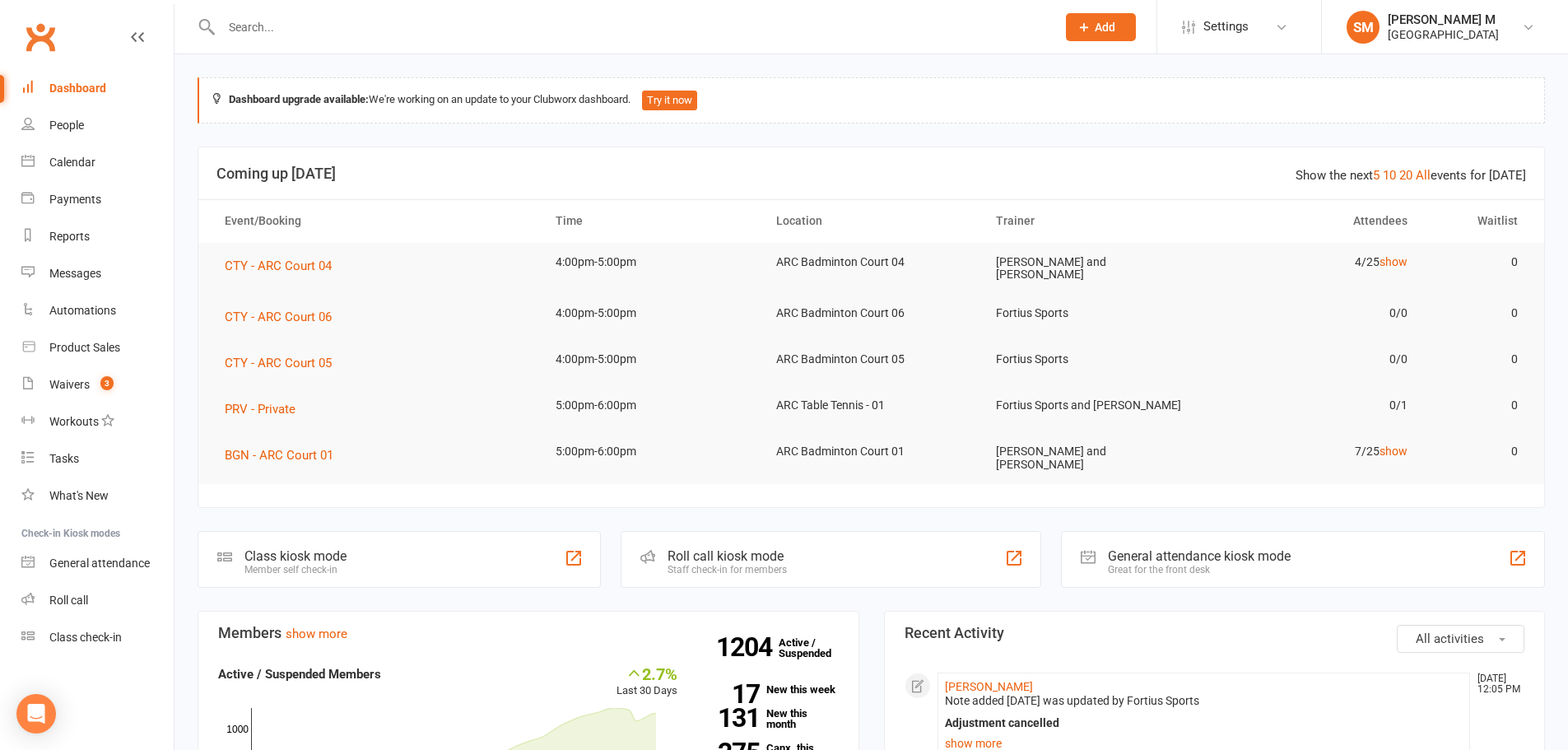
click at [80, 81] on div "Dashboard" at bounding box center [77, 87] width 57 height 13
